Goal: Obtain resource: Obtain resource

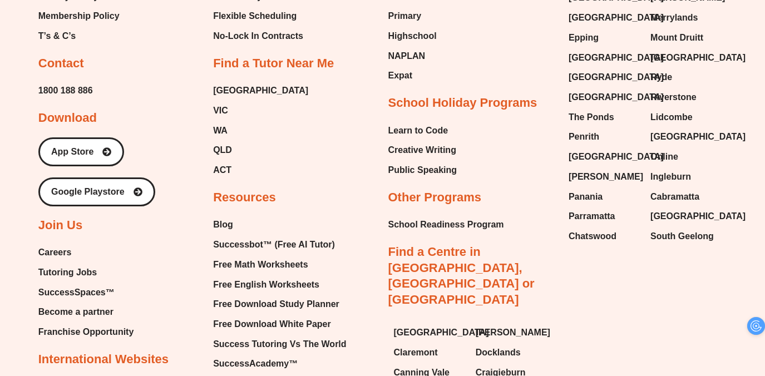
scroll to position [4821, 0]
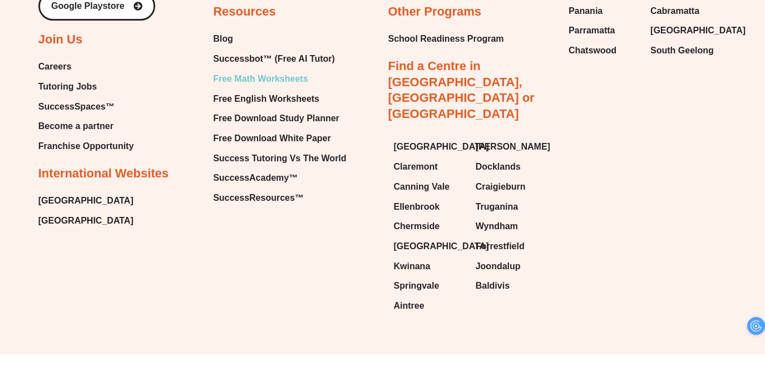
click at [291, 79] on span "Free Math Worksheets" at bounding box center [260, 79] width 95 height 17
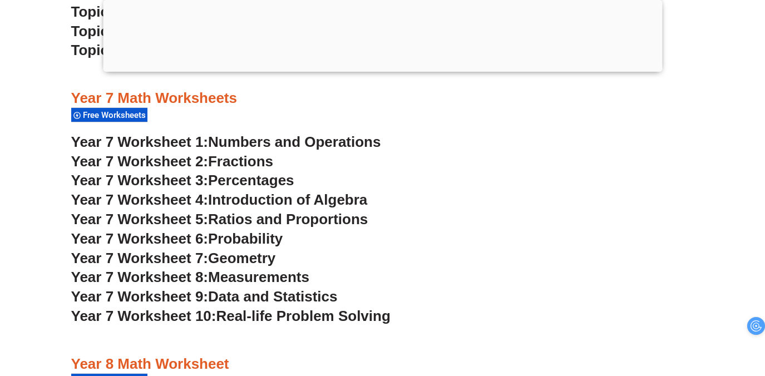
scroll to position [3209, 0]
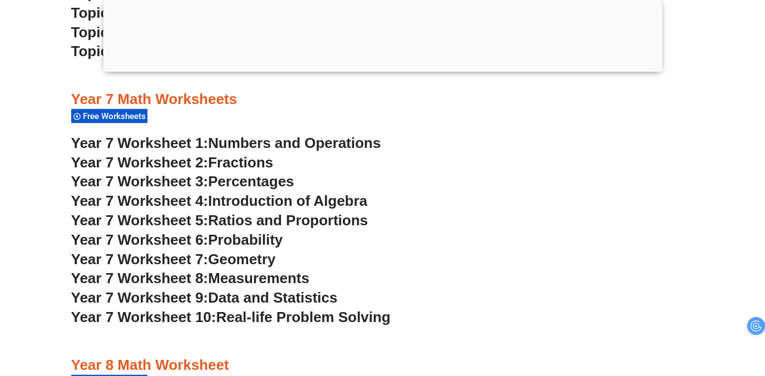
scroll to position [3212, 0]
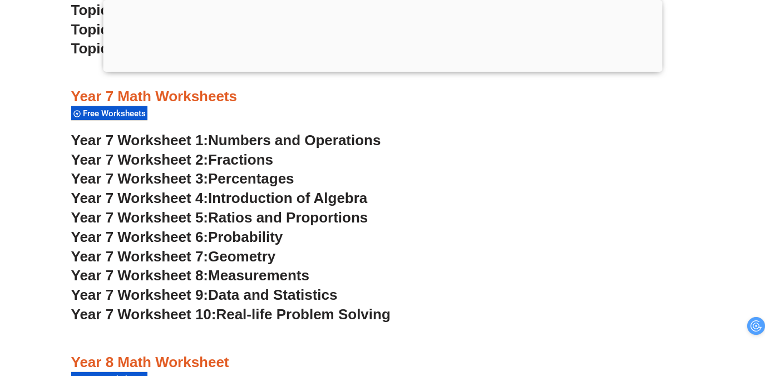
click at [332, 200] on span "Introduction of Algebra" at bounding box center [287, 198] width 159 height 17
